Goal: Task Accomplishment & Management: Manage account settings

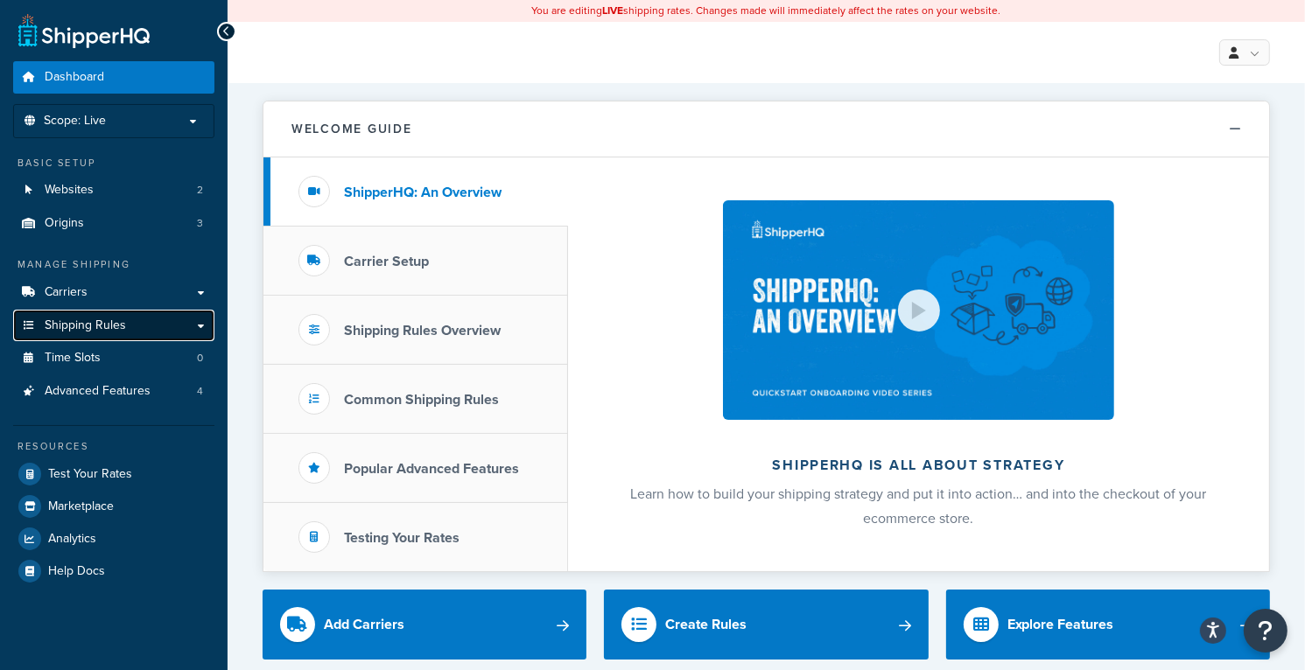
click at [109, 322] on span "Shipping Rules" at bounding box center [85, 326] width 81 height 15
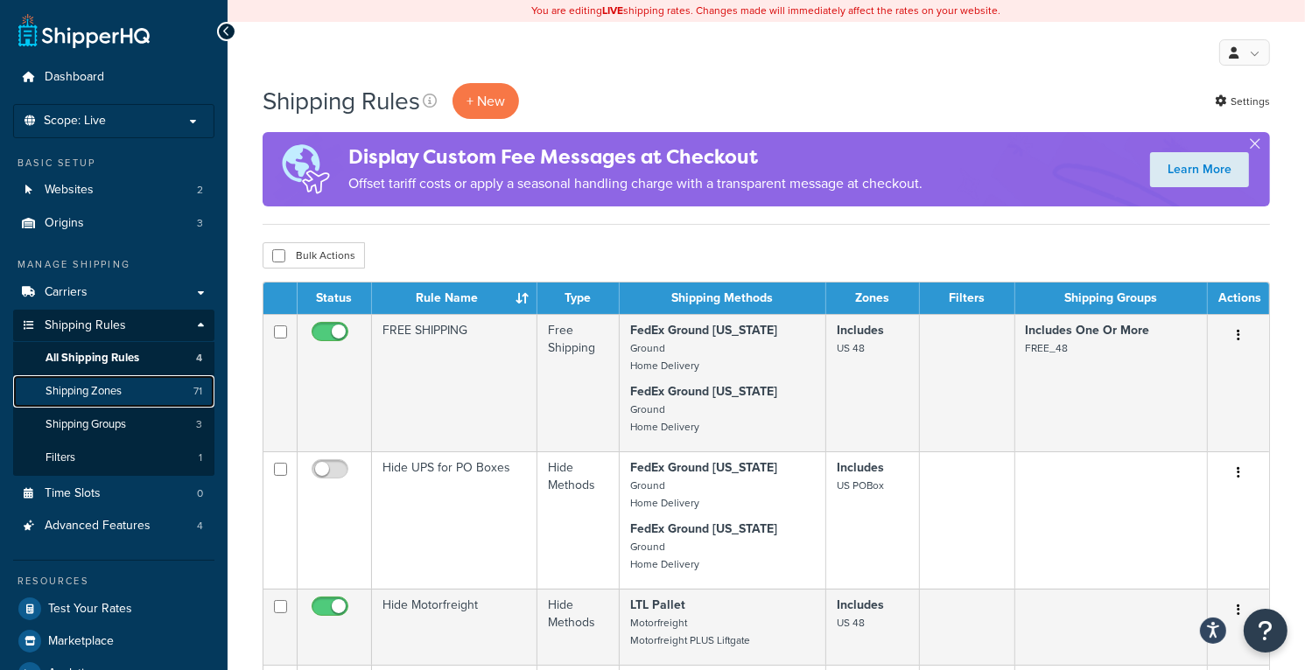
click at [129, 391] on link "Shipping Zones 71" at bounding box center [113, 391] width 201 height 32
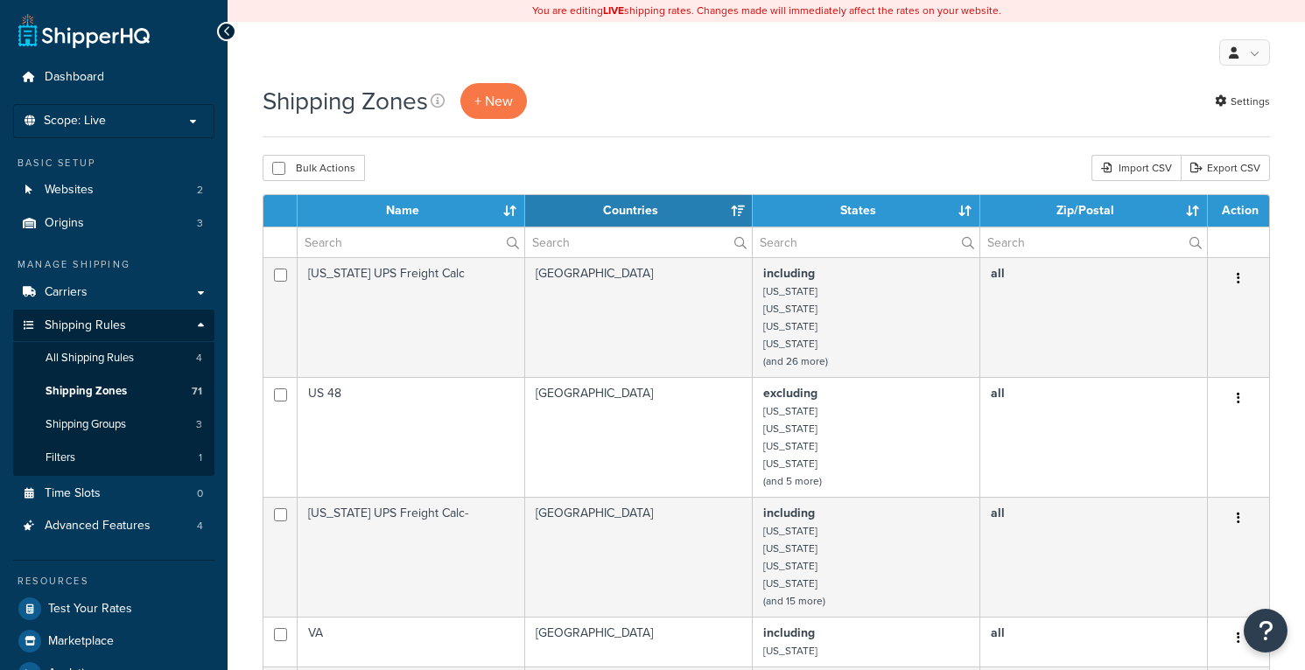
select select "15"
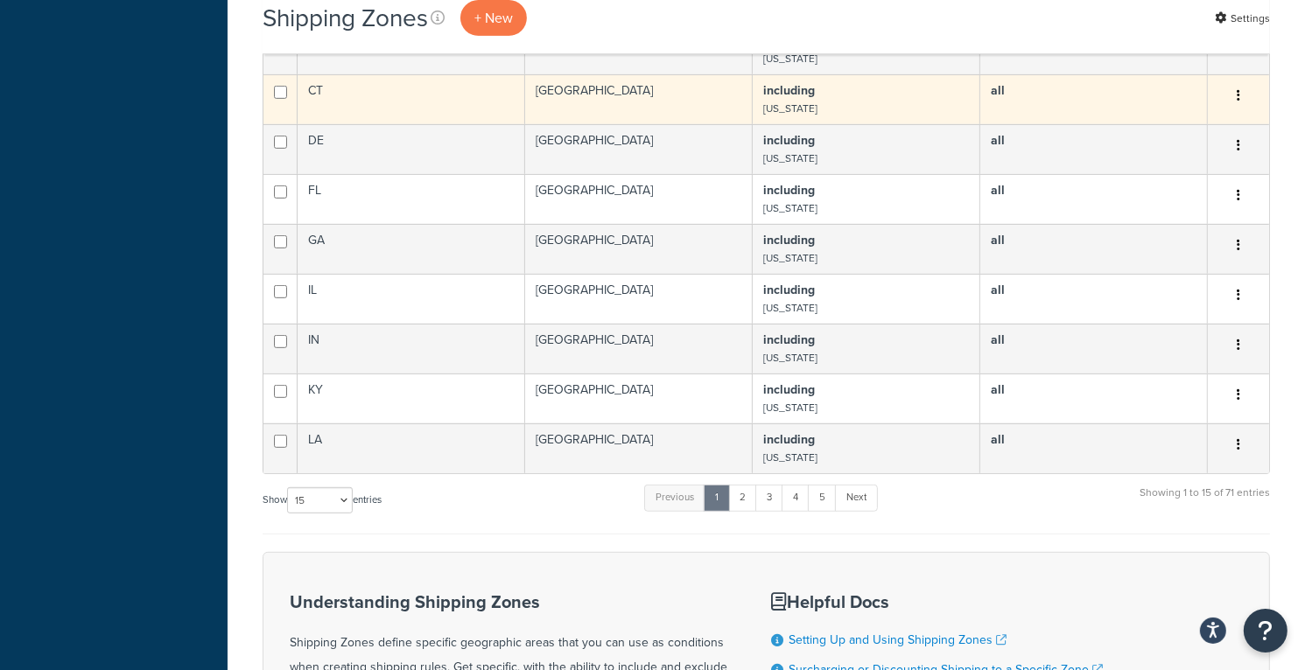
scroll to position [788, 0]
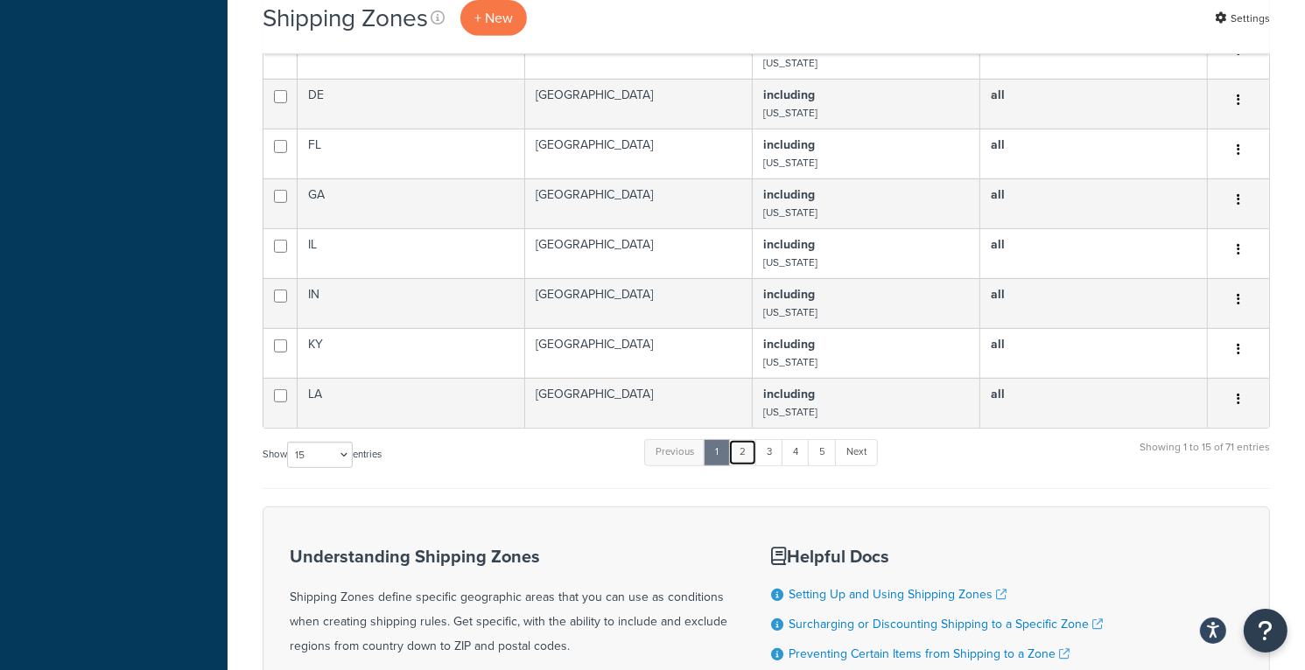
click at [746, 465] on link "2" at bounding box center [742, 452] width 29 height 26
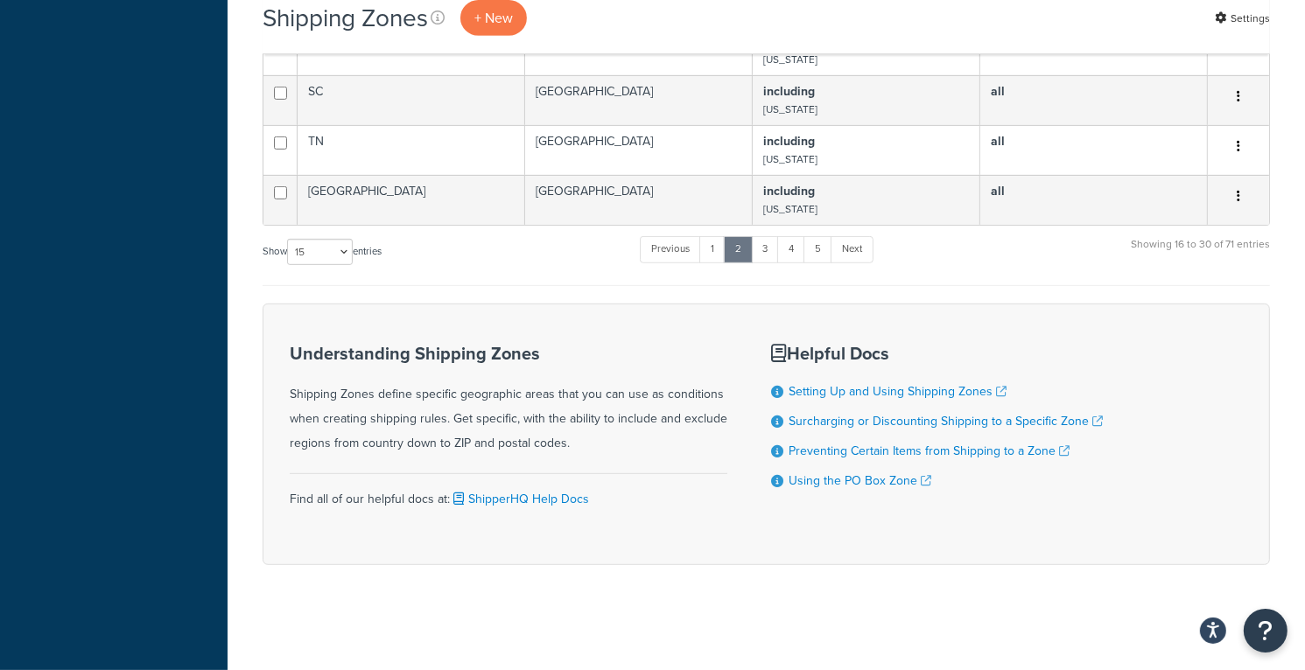
scroll to position [786, 0]
click at [763, 255] on link "3" at bounding box center [765, 249] width 28 height 26
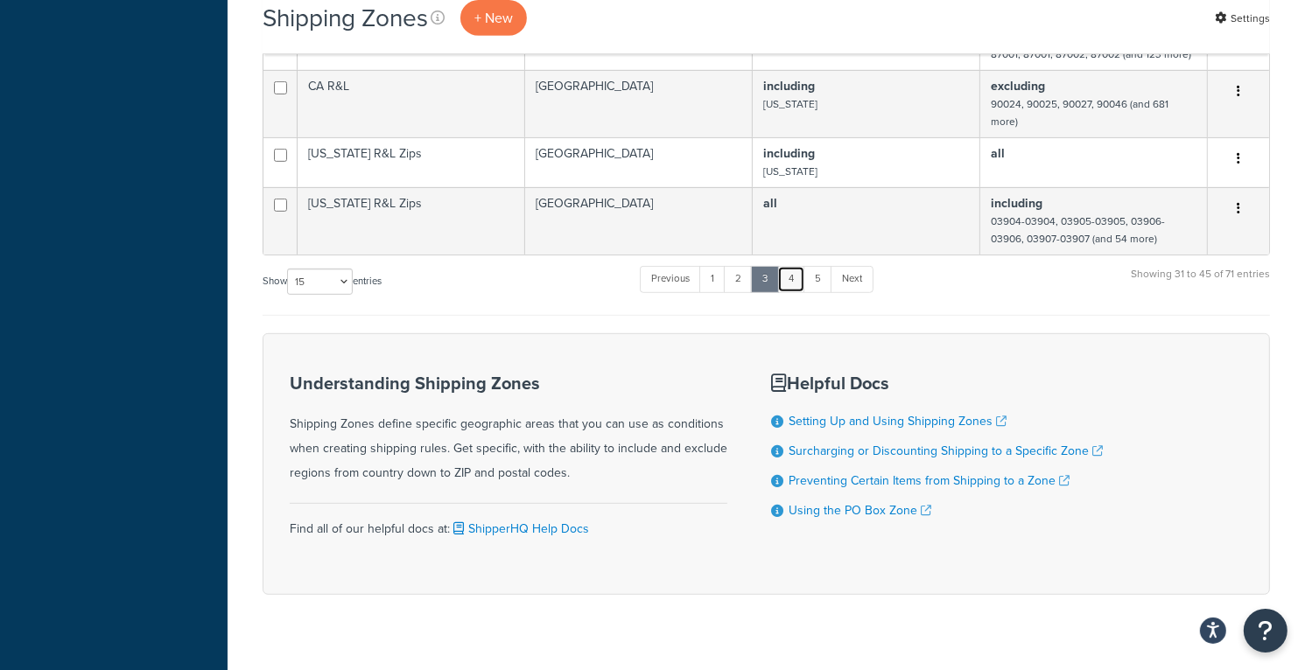
click at [793, 292] on link "4" at bounding box center [791, 279] width 28 height 26
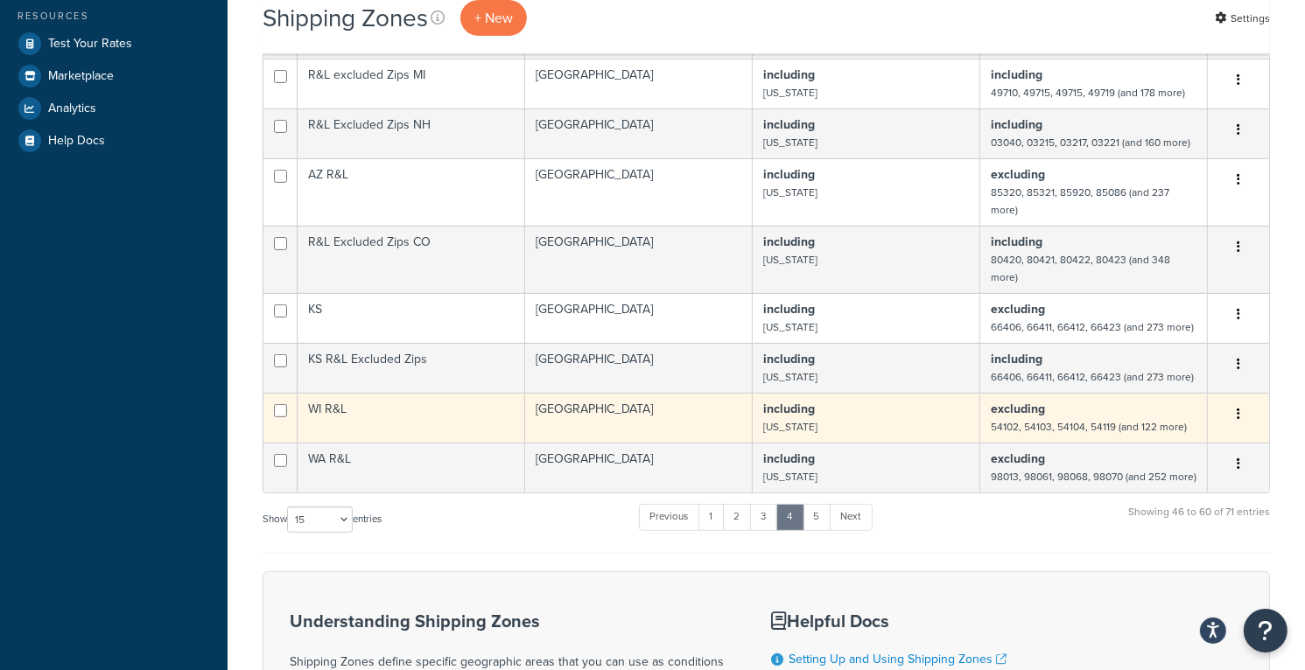
scroll to position [523, 0]
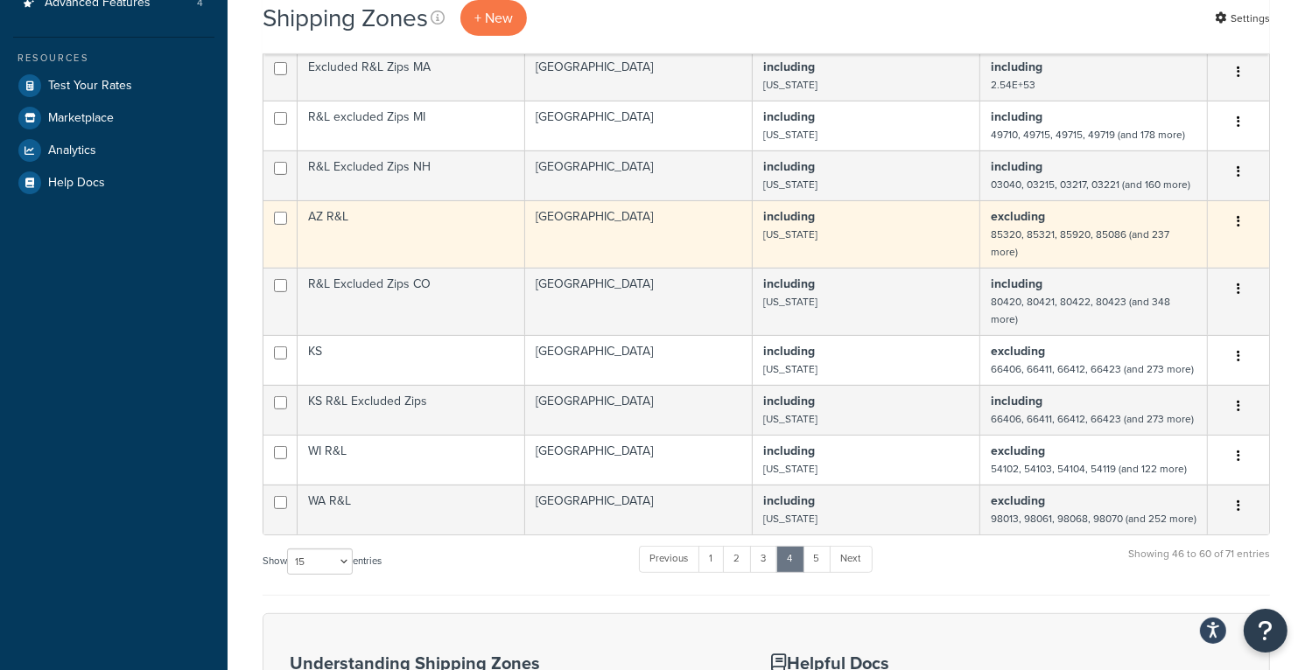
click at [868, 213] on td "including [US_STATE]" at bounding box center [867, 233] width 228 height 67
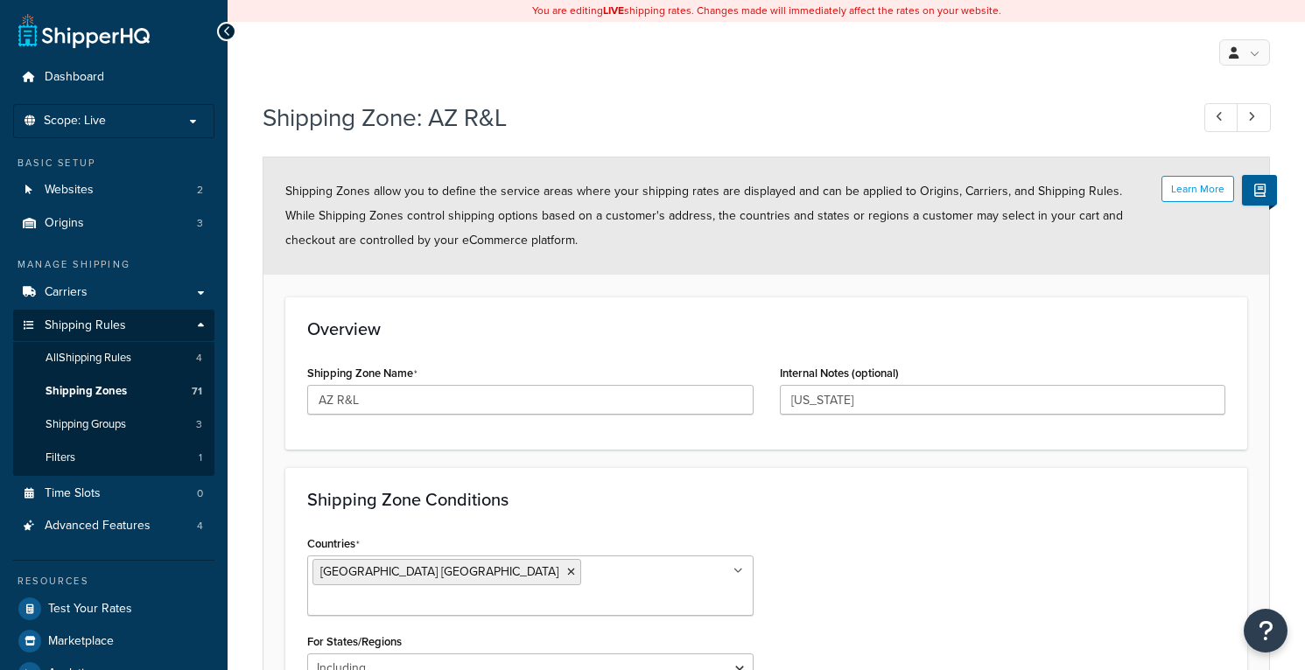
select select "including"
select select "excluding"
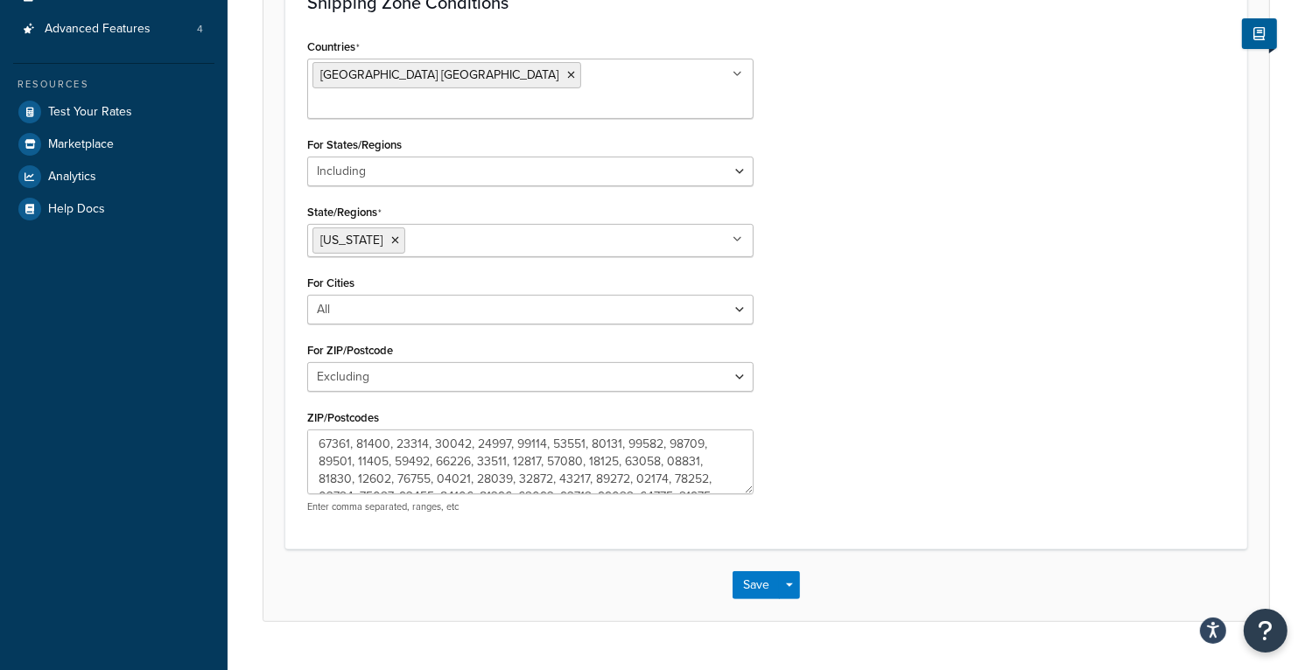
scroll to position [506, 0]
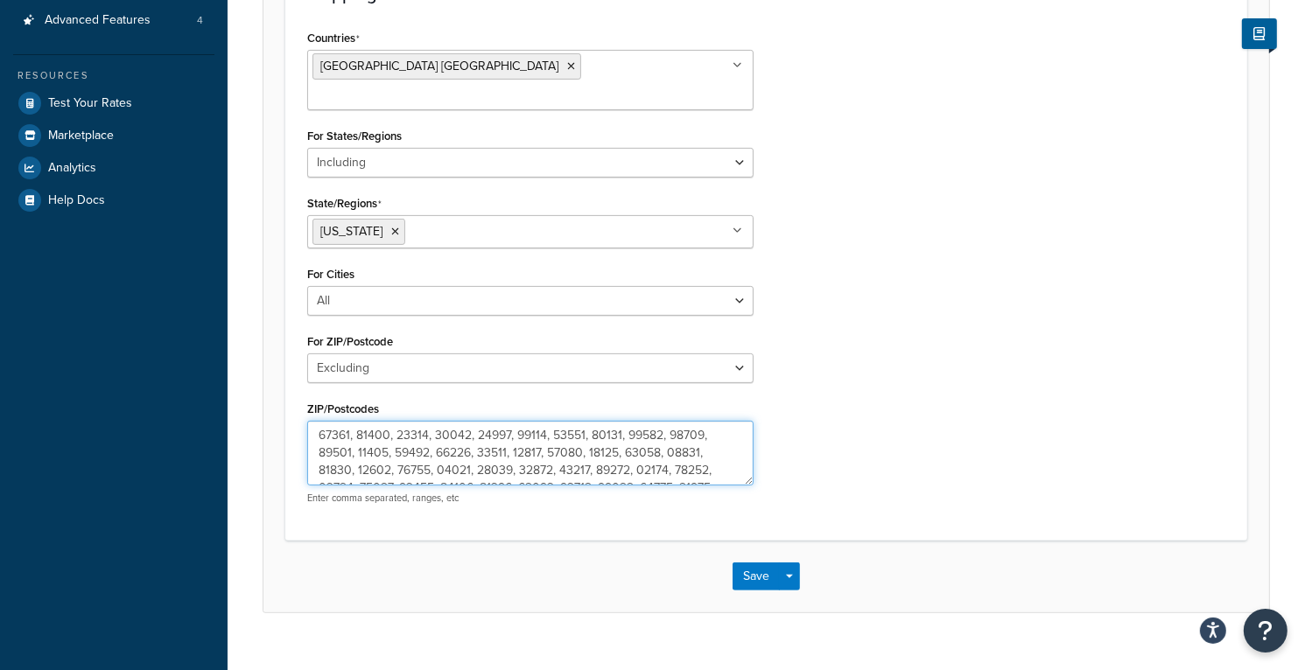
click at [613, 421] on textarea "ZIP/Postcodes" at bounding box center [530, 453] width 446 height 65
type textarea "85320, 85321, 85920, 85086, 85601, 85322, 86320, 86321, 86432, 86015, 86333, 85…"
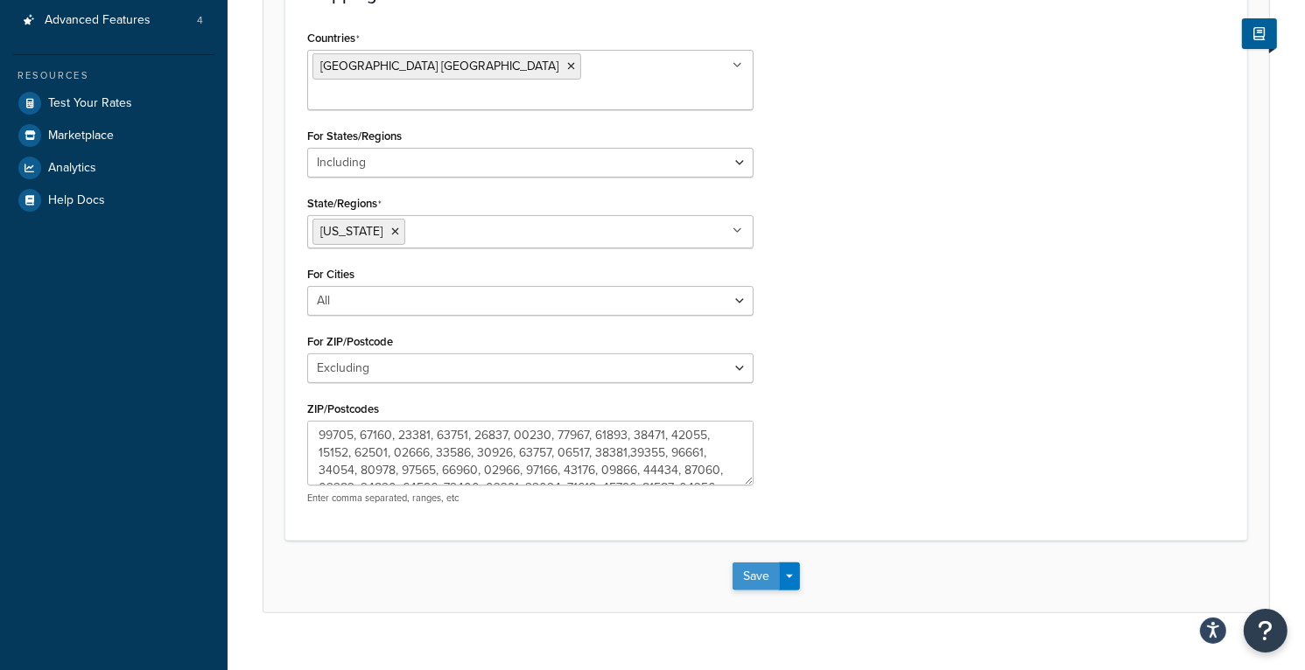
click at [756, 563] on button "Save" at bounding box center [755, 577] width 47 height 28
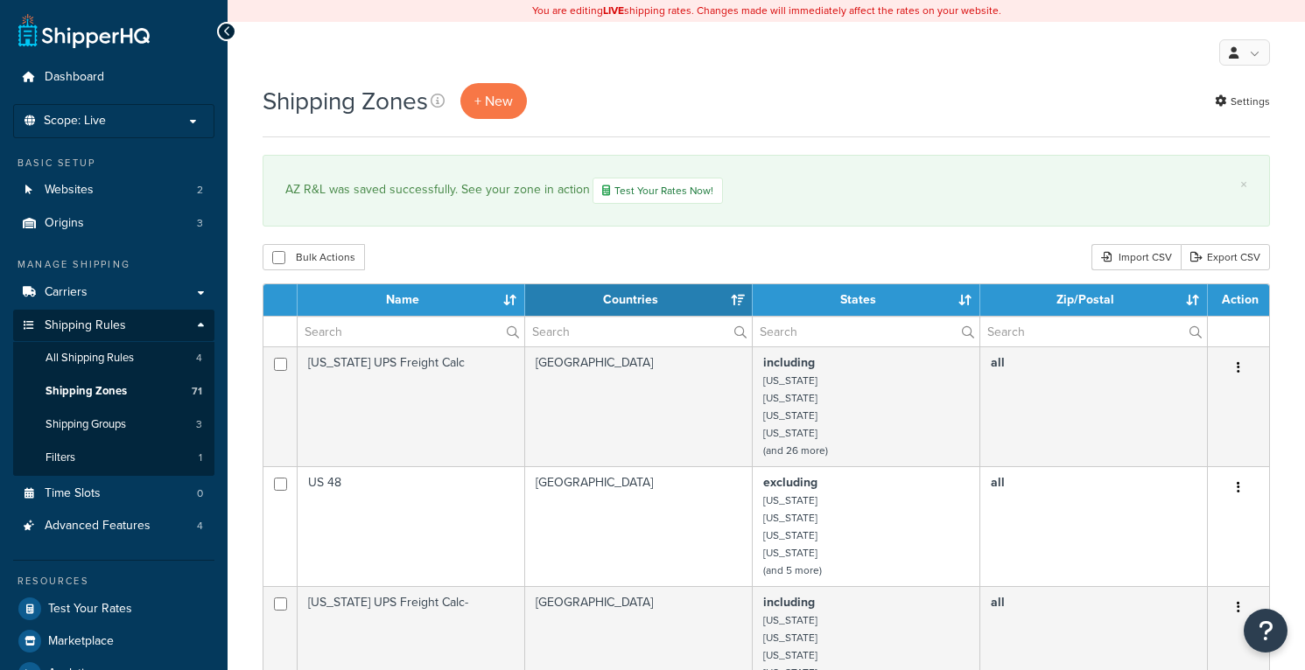
select select "15"
